Goal: Information Seeking & Learning: Understand process/instructions

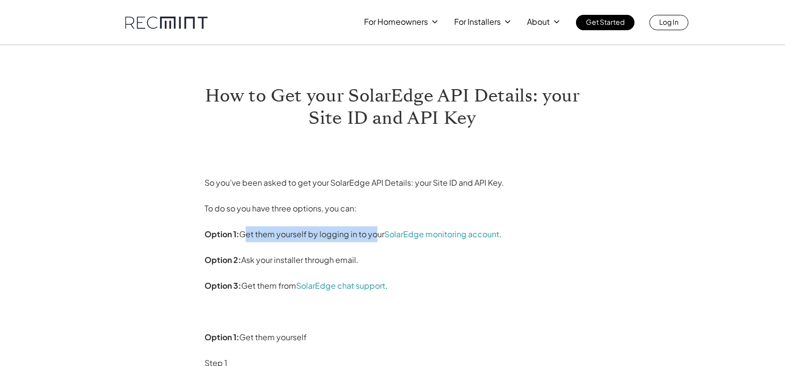
drag, startPoint x: 242, startPoint y: 234, endPoint x: 371, endPoint y: 239, distance: 129.4
click at [372, 240] on p "Option 1: Get them yourself by logging in to your SolarEdge monitoring account ." at bounding box center [393, 234] width 376 height 16
click at [371, 239] on p "Option 1: Get them yourself by logging in to your SolarEdge monitoring account ." at bounding box center [393, 234] width 376 height 16
drag, startPoint x: 239, startPoint y: 233, endPoint x: 369, endPoint y: 234, distance: 129.3
click at [369, 234] on p "Option 1: Get them yourself by logging in to your SolarEdge monitoring account ." at bounding box center [393, 234] width 376 height 16
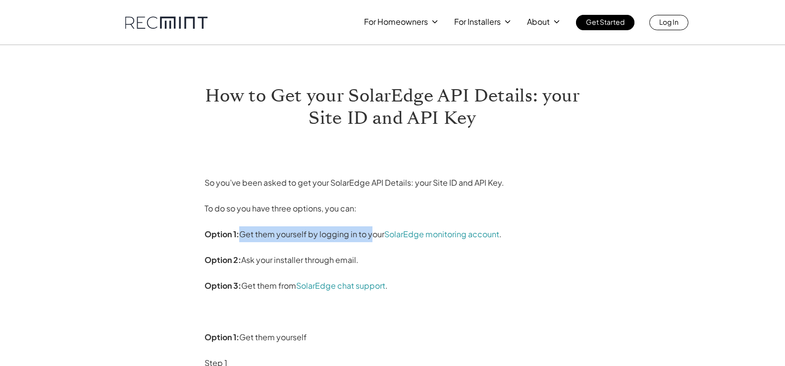
click at [369, 234] on p "Option 1: Get them yourself by logging in to your SolarEdge monitoring account ." at bounding box center [393, 234] width 376 height 16
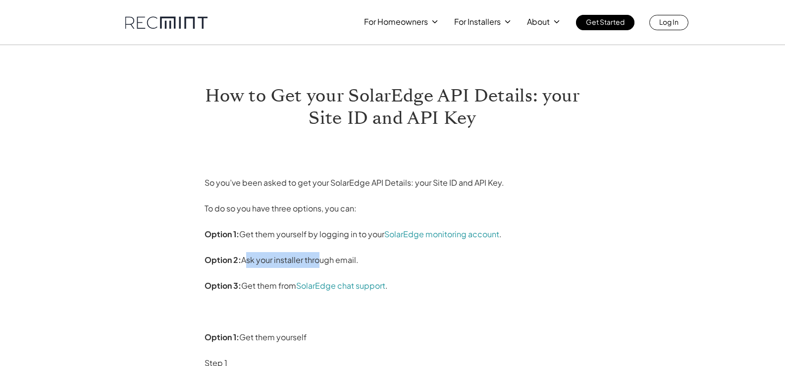
drag, startPoint x: 247, startPoint y: 263, endPoint x: 323, endPoint y: 254, distance: 76.3
click at [323, 254] on p "Option 2: Ask your installer through email." at bounding box center [393, 260] width 376 height 16
click at [282, 231] on p "Option 1: Get them yourself by logging in to your SolarEdge monitoring account ." at bounding box center [393, 234] width 376 height 16
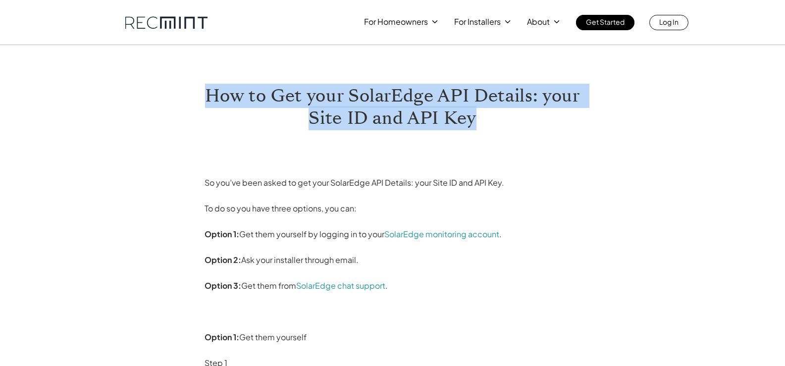
drag, startPoint x: 209, startPoint y: 89, endPoint x: 575, endPoint y: 114, distance: 366.9
click at [575, 114] on h1 "How to Get your SolarEdge API Details: your Site ID and API Key" at bounding box center [393, 107] width 376 height 45
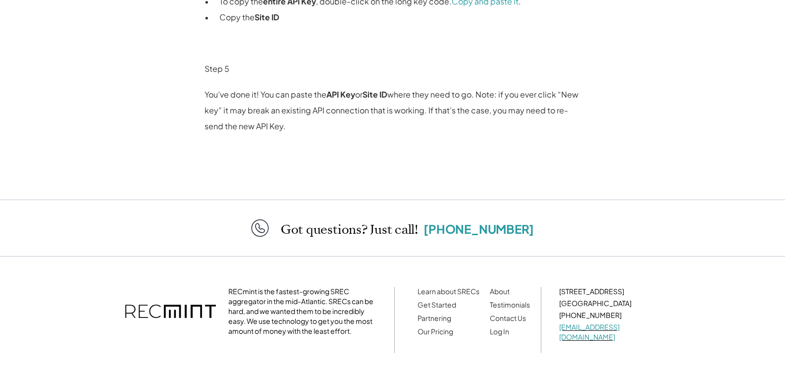
scroll to position [1139, 0]
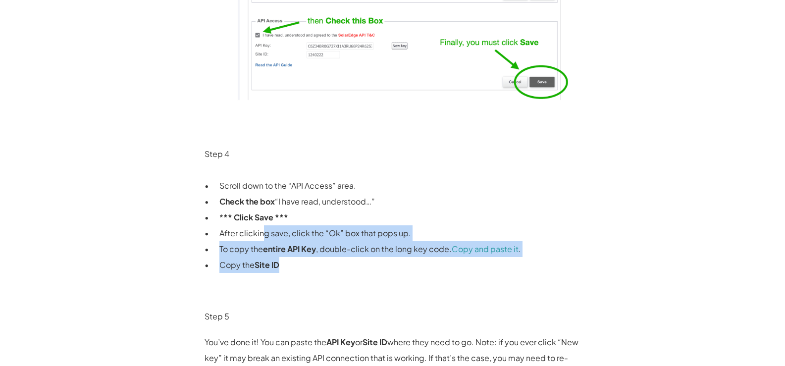
drag, startPoint x: 264, startPoint y: 230, endPoint x: 279, endPoint y: 262, distance: 35.2
click at [279, 262] on ul "Scroll down to the “API Access” area. Check the box “I have read, understood…” …" at bounding box center [393, 225] width 376 height 95
click at [257, 265] on strong "Site ID" at bounding box center [267, 265] width 25 height 10
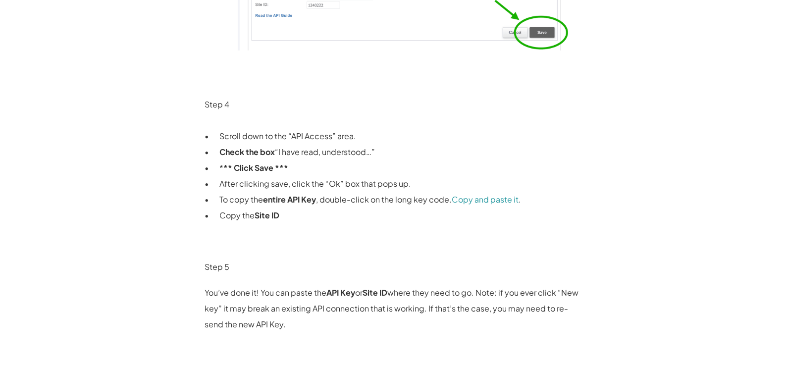
scroll to position [1238, 0]
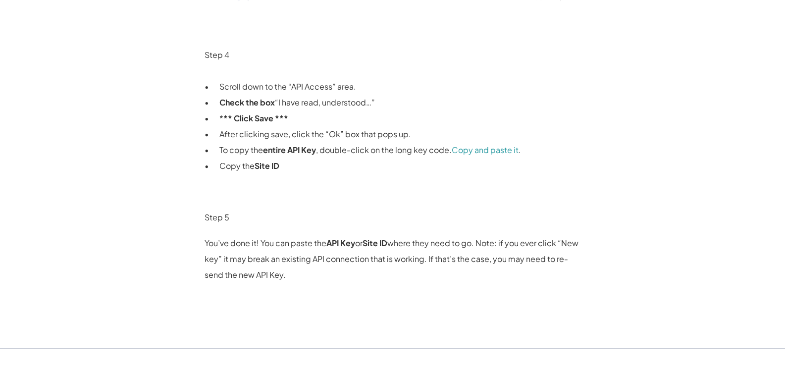
drag, startPoint x: 235, startPoint y: 246, endPoint x: 477, endPoint y: 279, distance: 244.0
click at [477, 279] on p "You’ve done it! You can paste the API Key or Site ID where they need to go. Not…" at bounding box center [393, 259] width 376 height 48
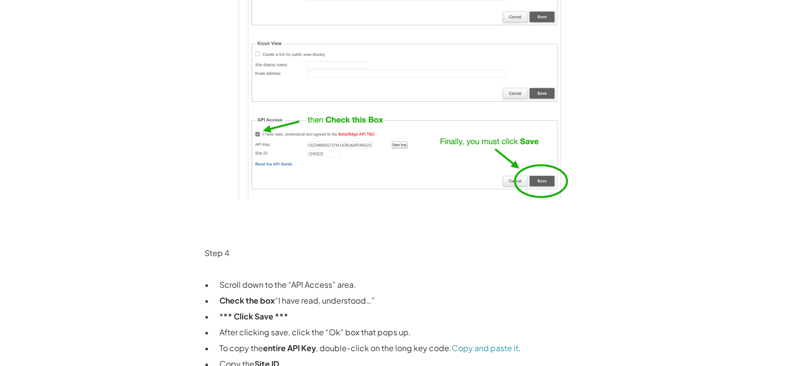
scroll to position [1090, 0]
